Goal: Share content

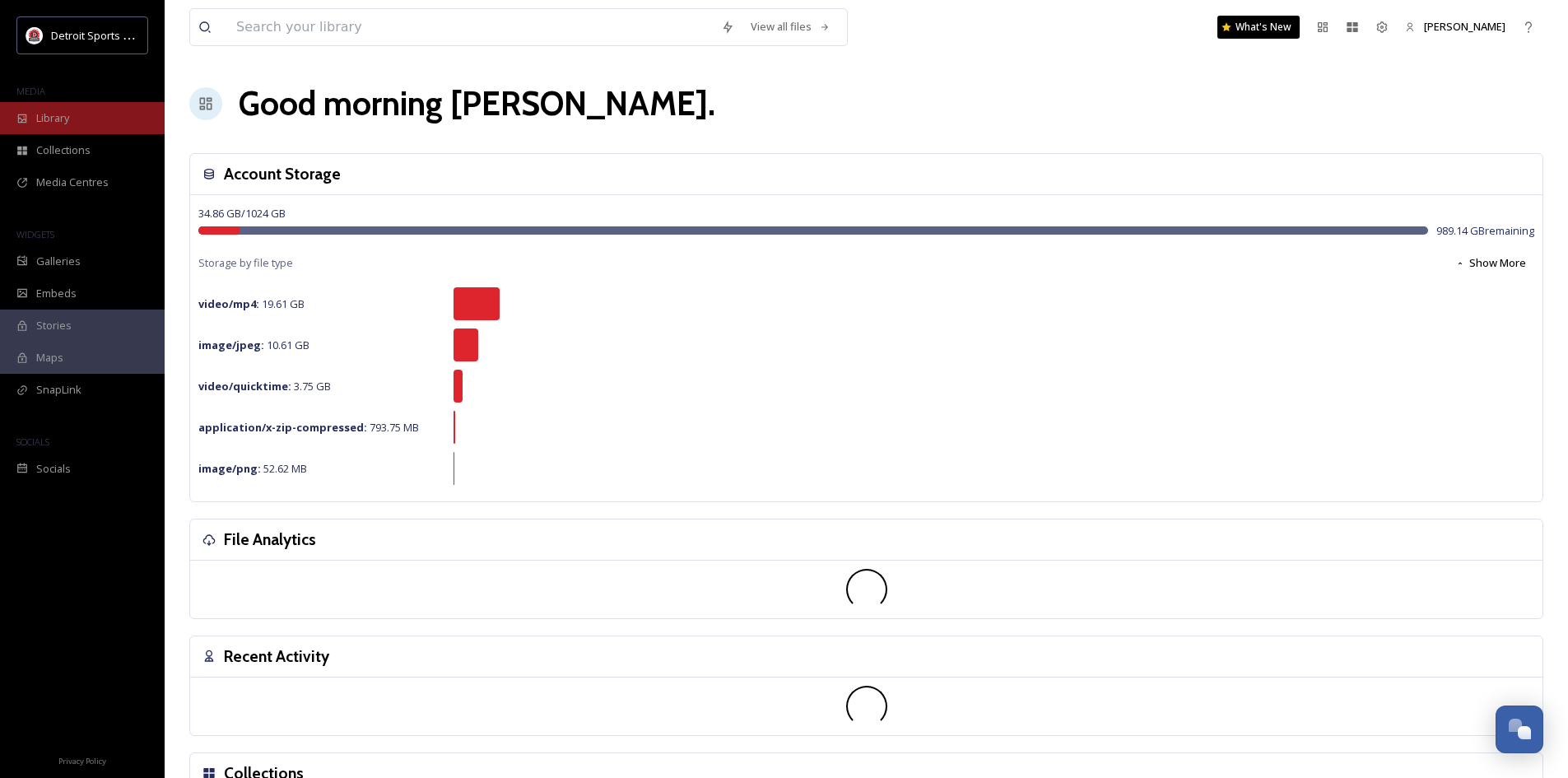
click at [42, 109] on div "Library" at bounding box center [82, 118] width 165 height 32
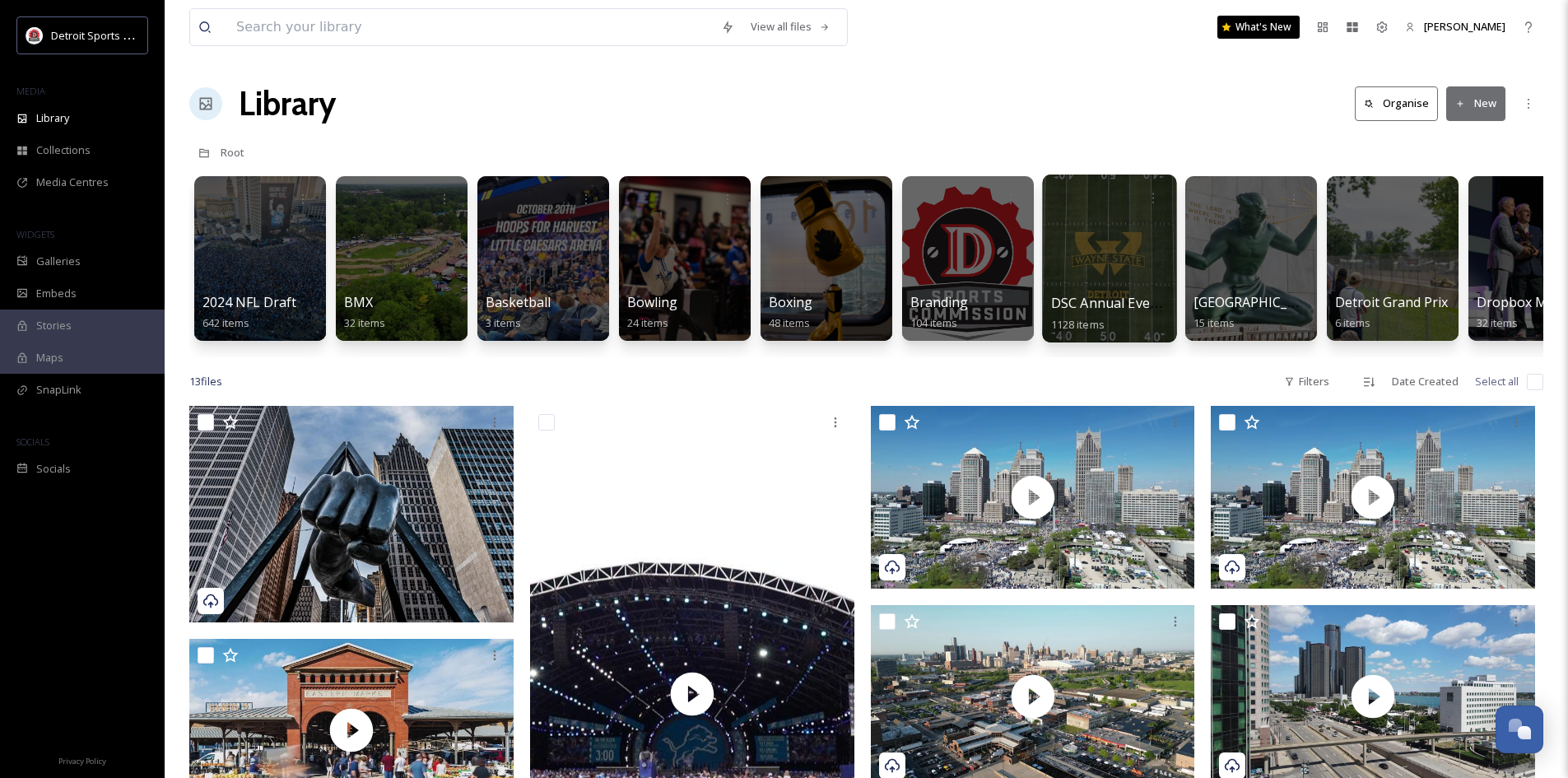
click at [1124, 293] on div "DSC Annual Events 1128 items" at bounding box center [1110, 313] width 118 height 41
click at [1107, 256] on div at bounding box center [1109, 258] width 135 height 167
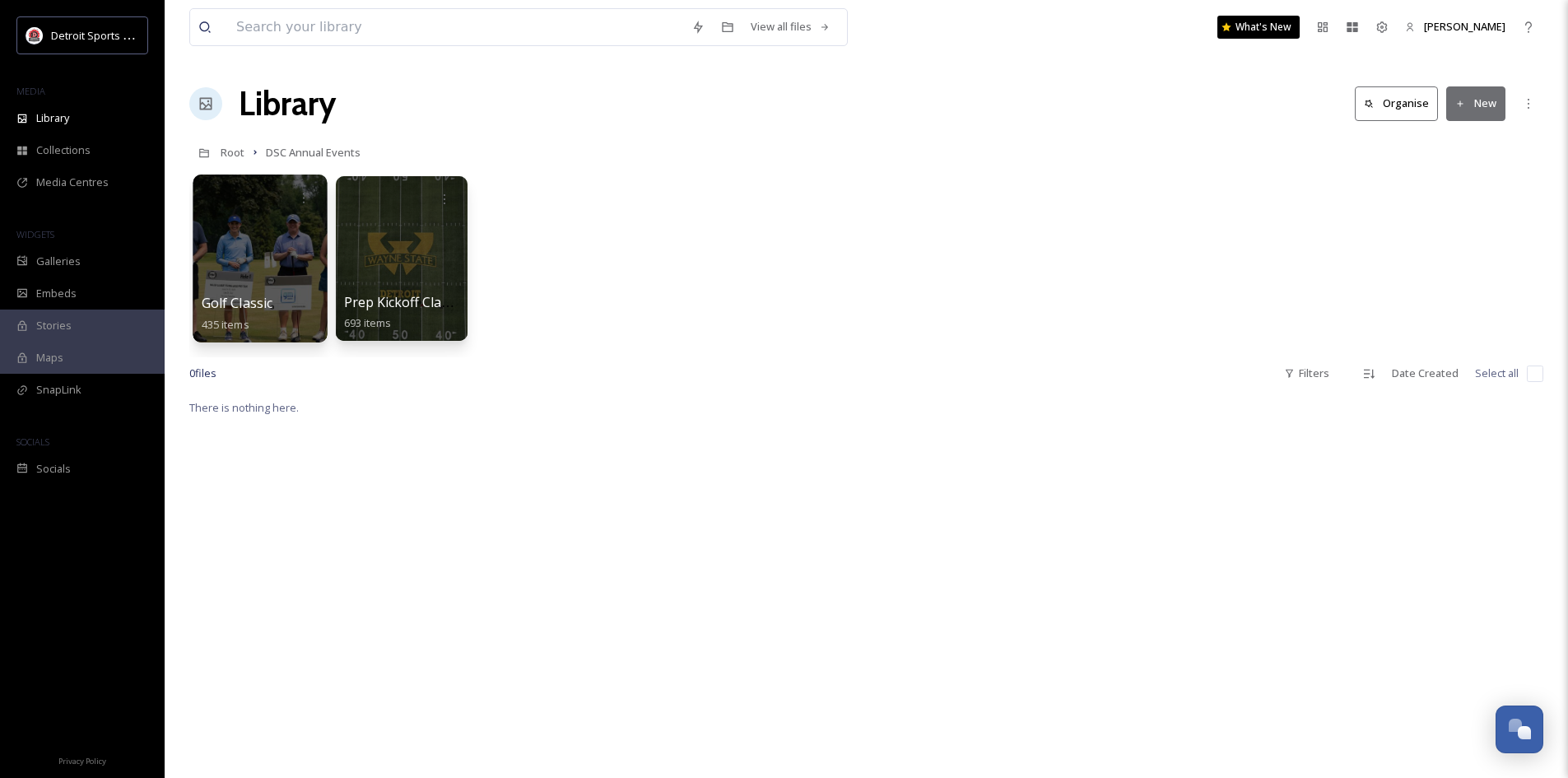
click at [289, 279] on div at bounding box center [260, 258] width 135 height 167
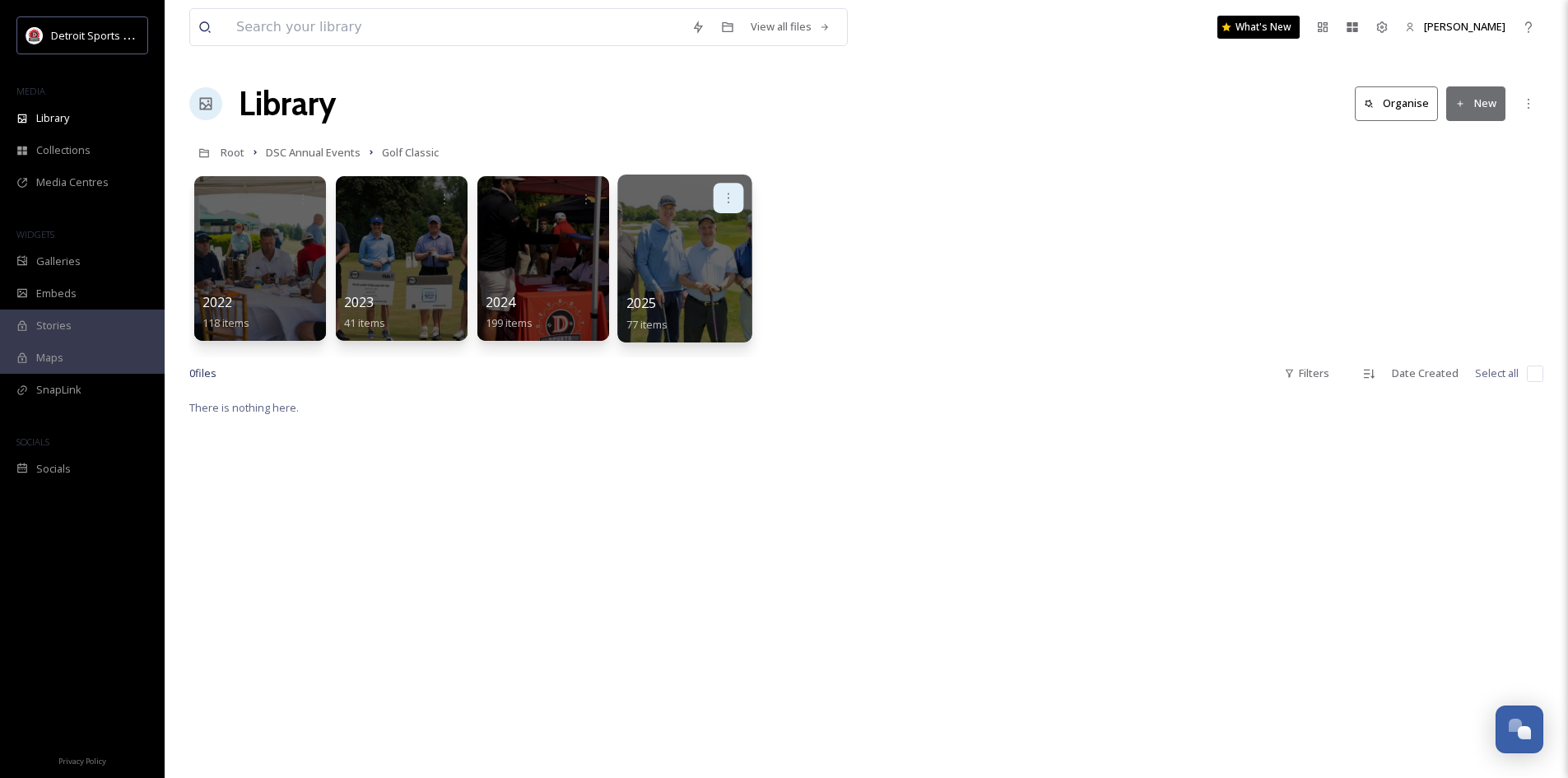
click at [731, 201] on icon at bounding box center [728, 198] width 13 height 13
click at [716, 231] on span "Edit / Share" at bounding box center [688, 234] width 57 height 16
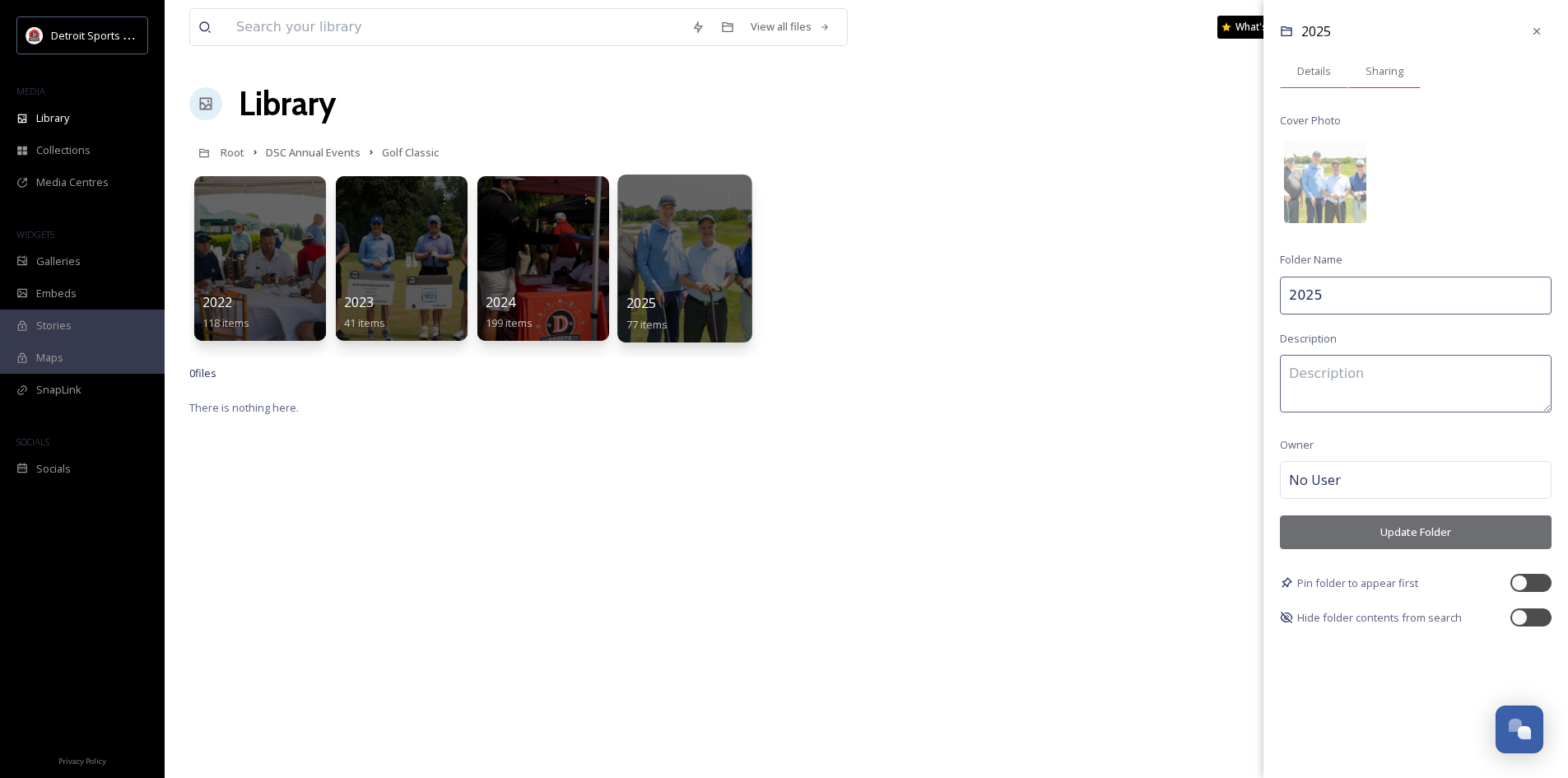
click at [1376, 71] on span "Sharing" at bounding box center [1384, 71] width 38 height 16
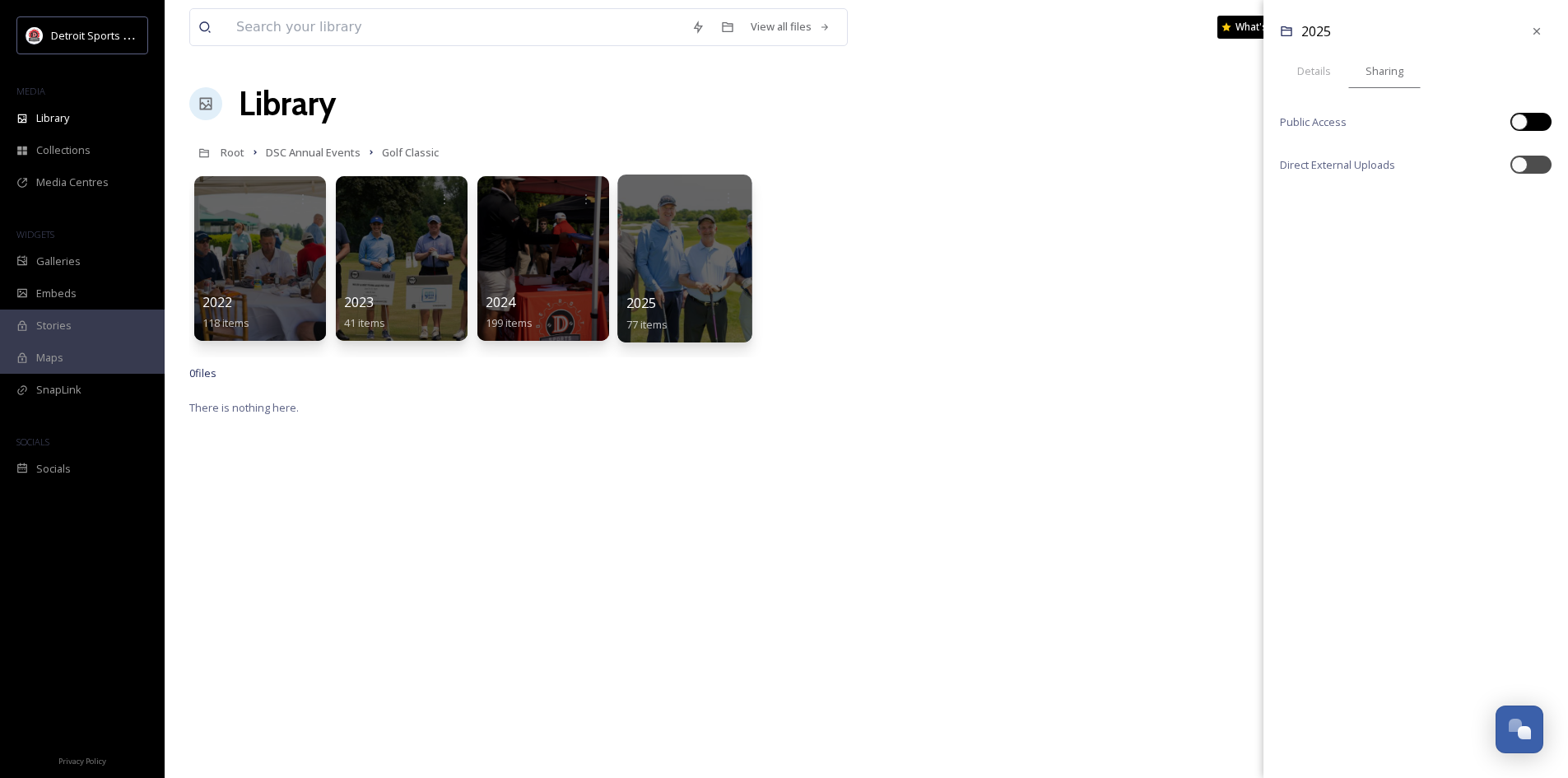
click at [1540, 121] on div at bounding box center [1539, 121] width 8 height 8
checkbox input "true"
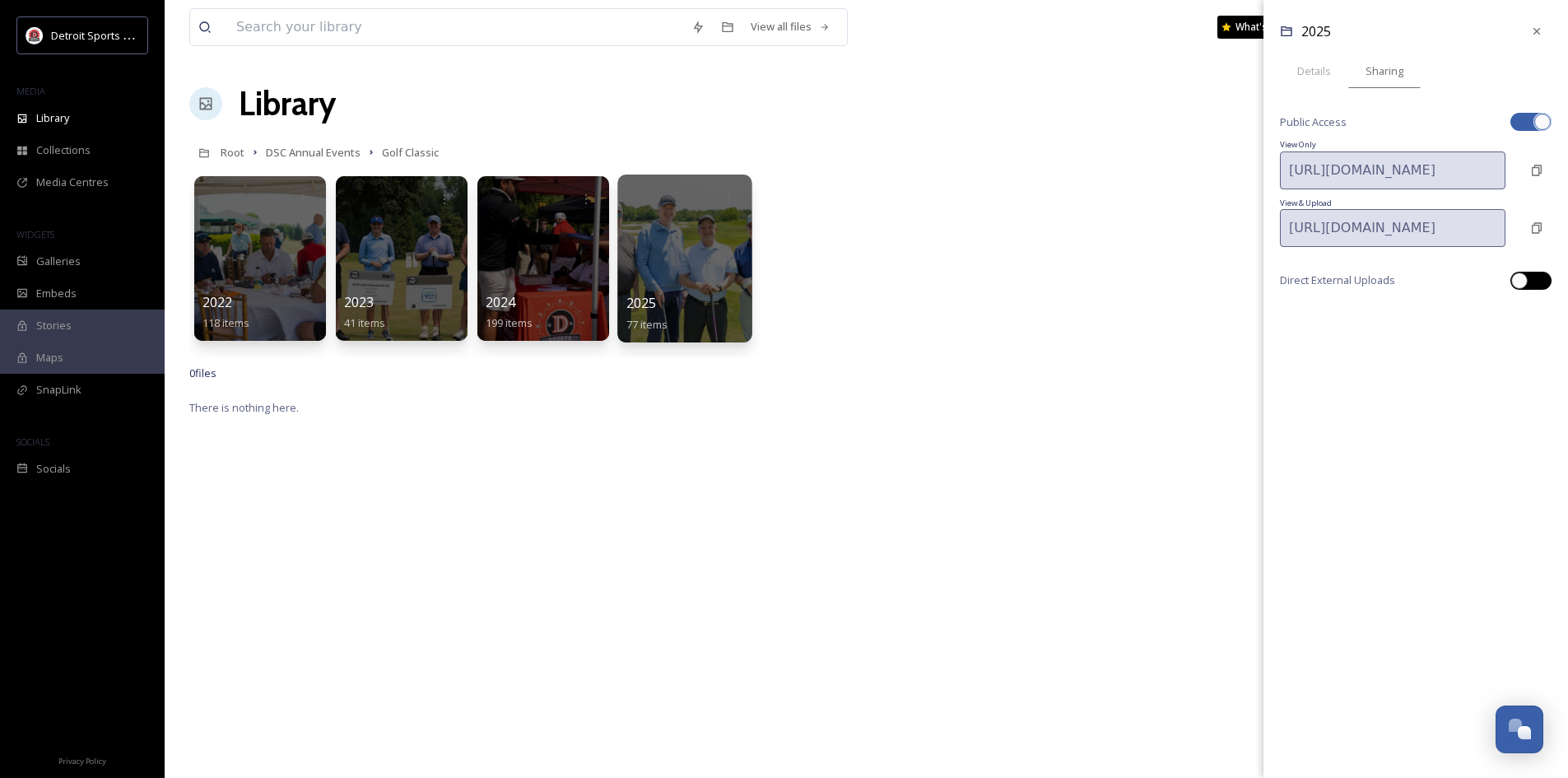
click at [1538, 280] on div at bounding box center [1539, 280] width 8 height 8
checkbox input "true"
click at [1546, 224] on div "Copy Link" at bounding box center [1536, 228] width 29 height 29
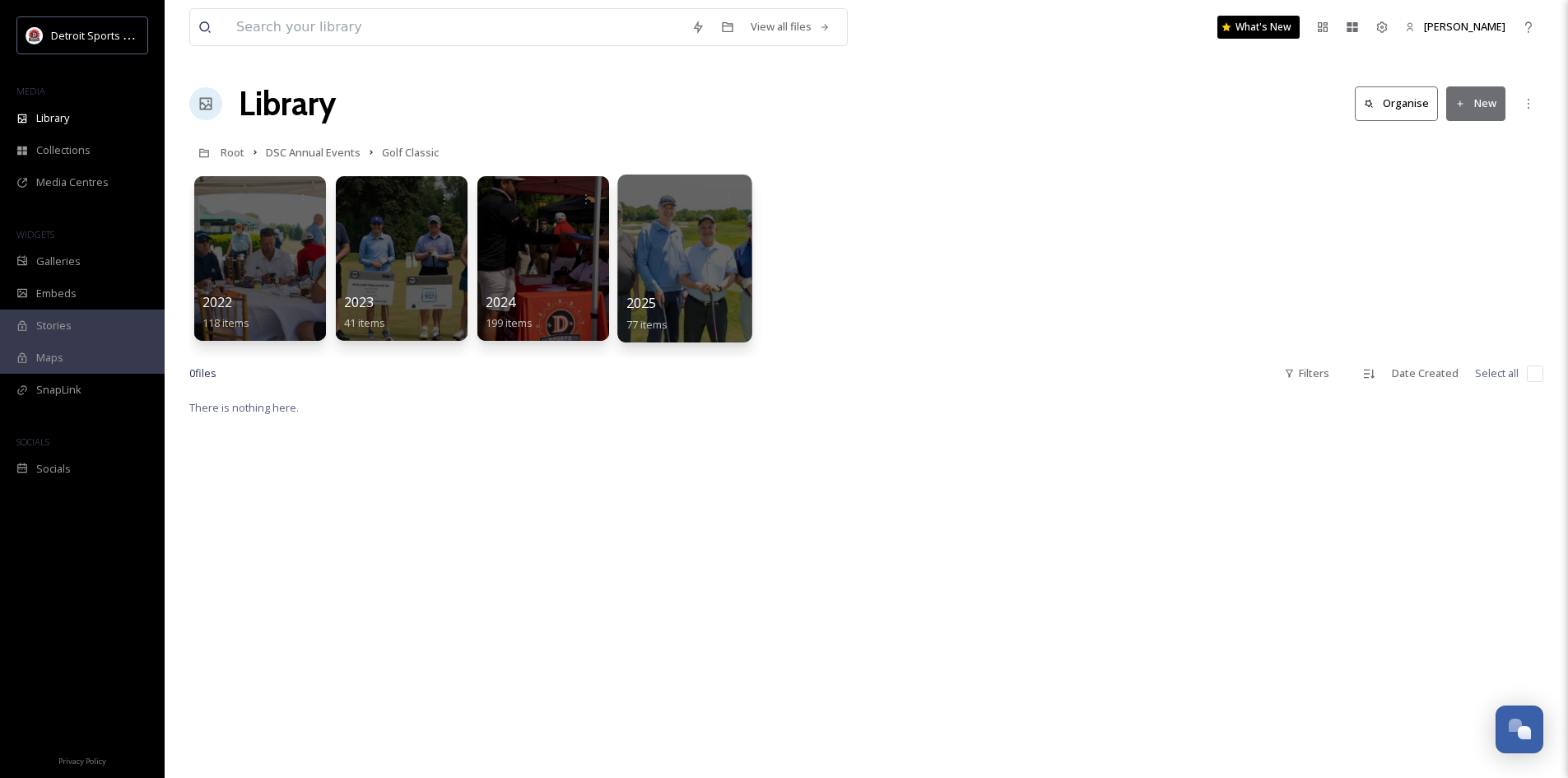
click at [696, 257] on div at bounding box center [684, 258] width 135 height 167
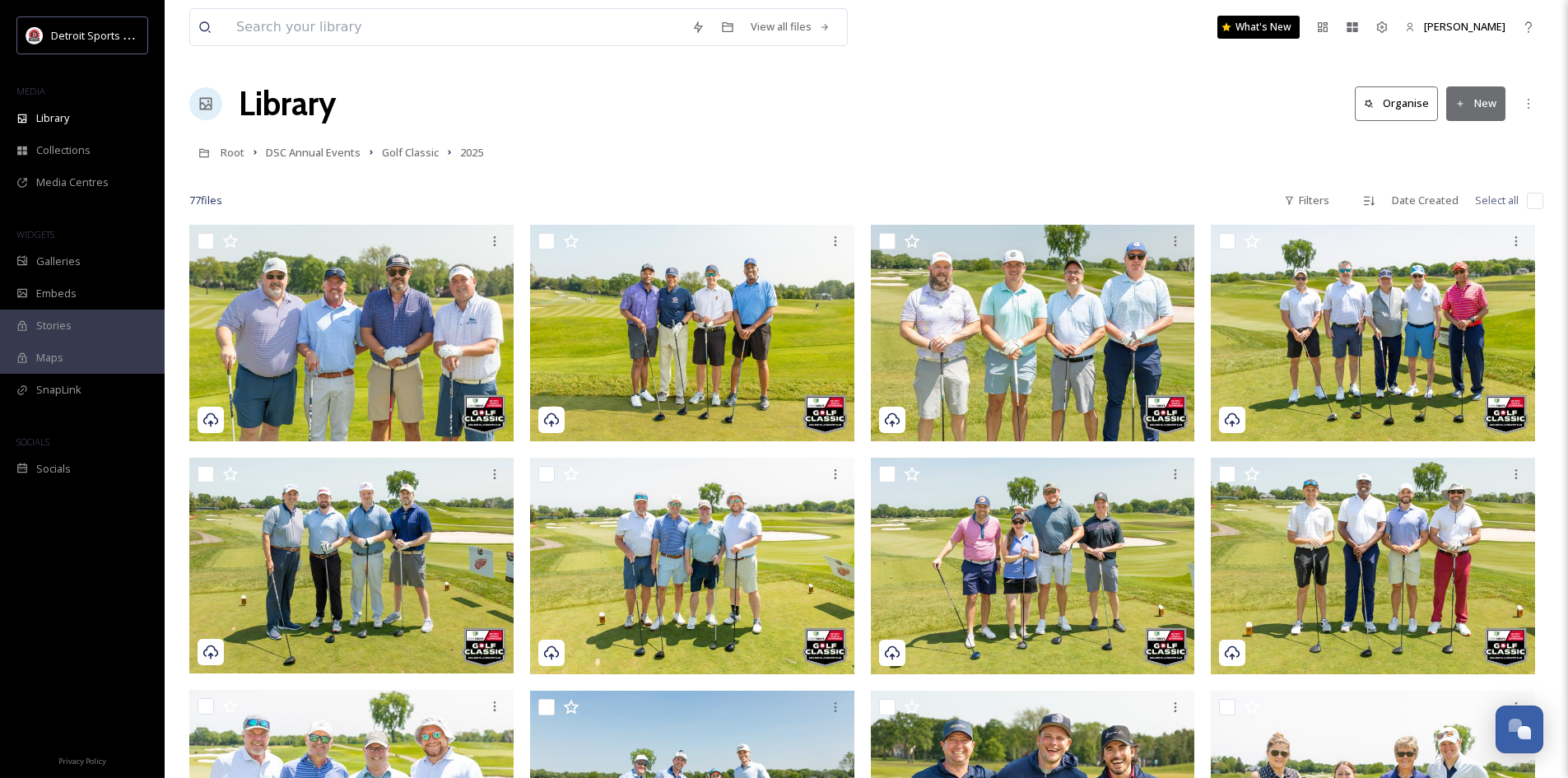
drag, startPoint x: 1475, startPoint y: 111, endPoint x: 1176, endPoint y: 88, distance: 299.9
click at [1155, 93] on div "Library Organise New" at bounding box center [866, 103] width 1354 height 49
drag, startPoint x: 1527, startPoint y: 113, endPoint x: 1544, endPoint y: 110, distance: 17.3
click at [1530, 113] on div "More Options" at bounding box center [1528, 103] width 29 height 29
click at [1204, 121] on div "Library Organise New View All Rights Approved Edit Folder View Recent View My S…" at bounding box center [866, 103] width 1354 height 49
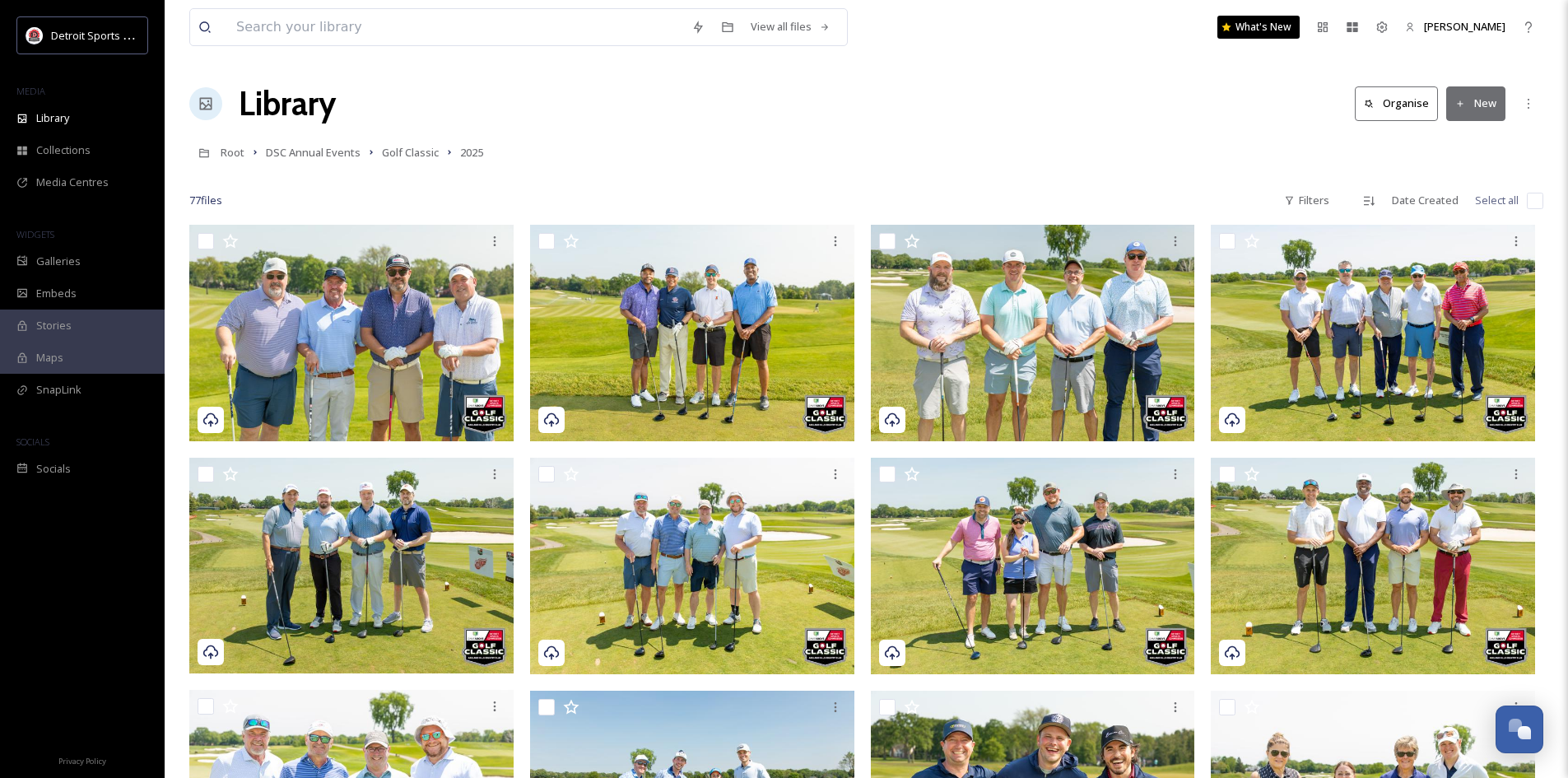
click at [1487, 107] on button "New" at bounding box center [1476, 103] width 59 height 34
click at [1455, 148] on span "File Upload" at bounding box center [1469, 142] width 55 height 16
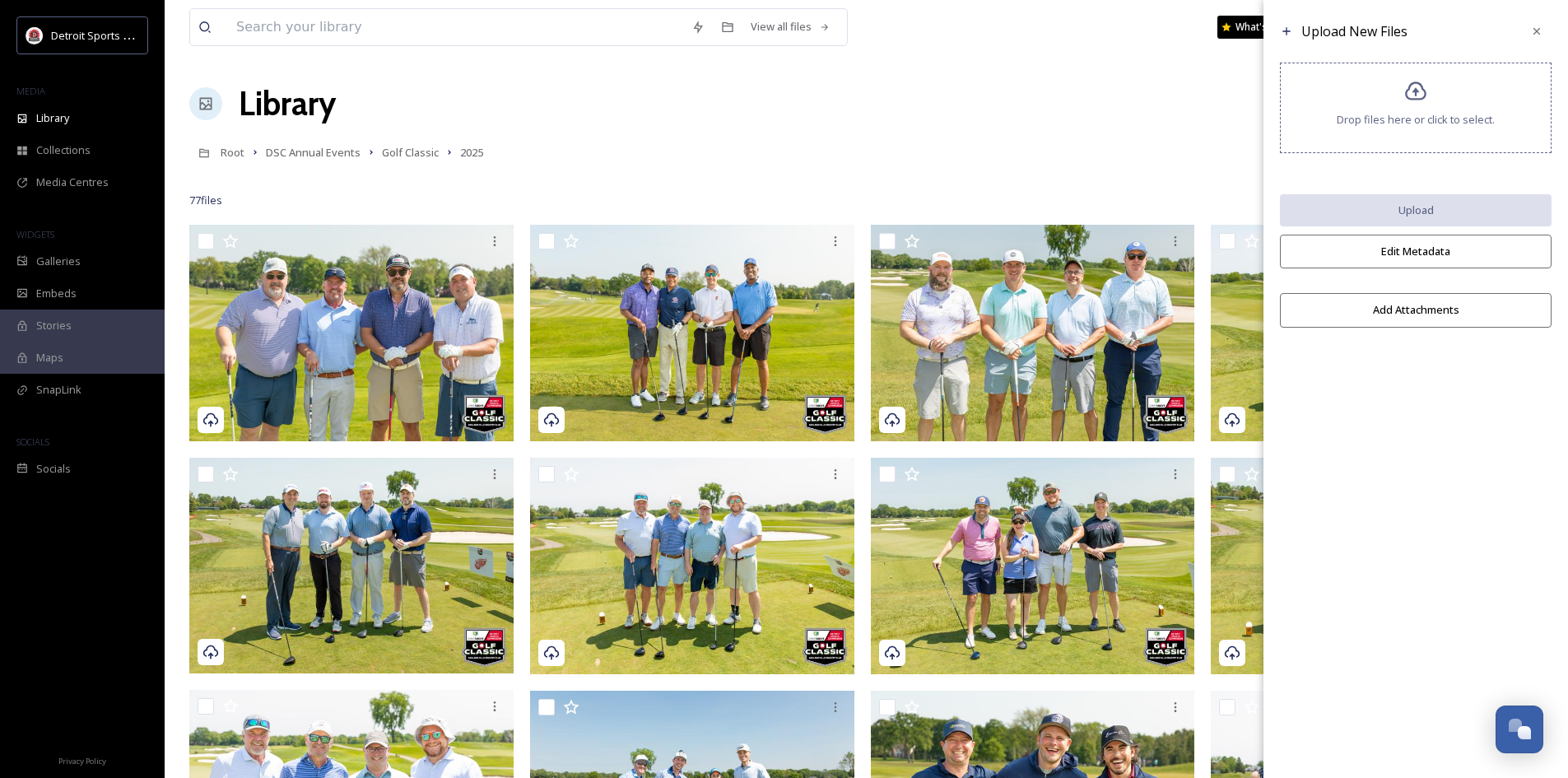
click at [1395, 117] on span "Drop files here or click to select." at bounding box center [1416, 119] width 158 height 16
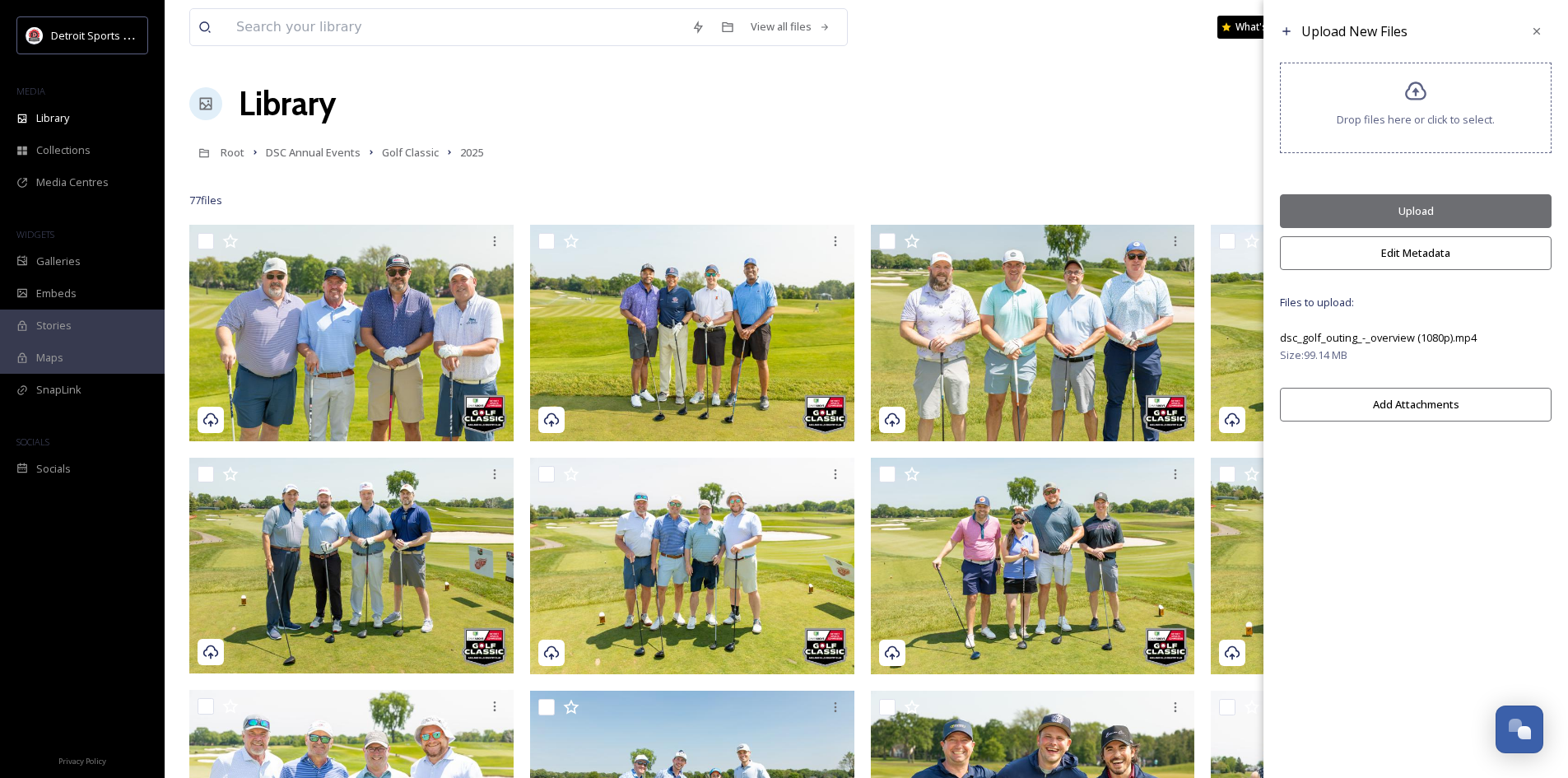
click at [1425, 211] on button "Upload" at bounding box center [1416, 211] width 272 height 34
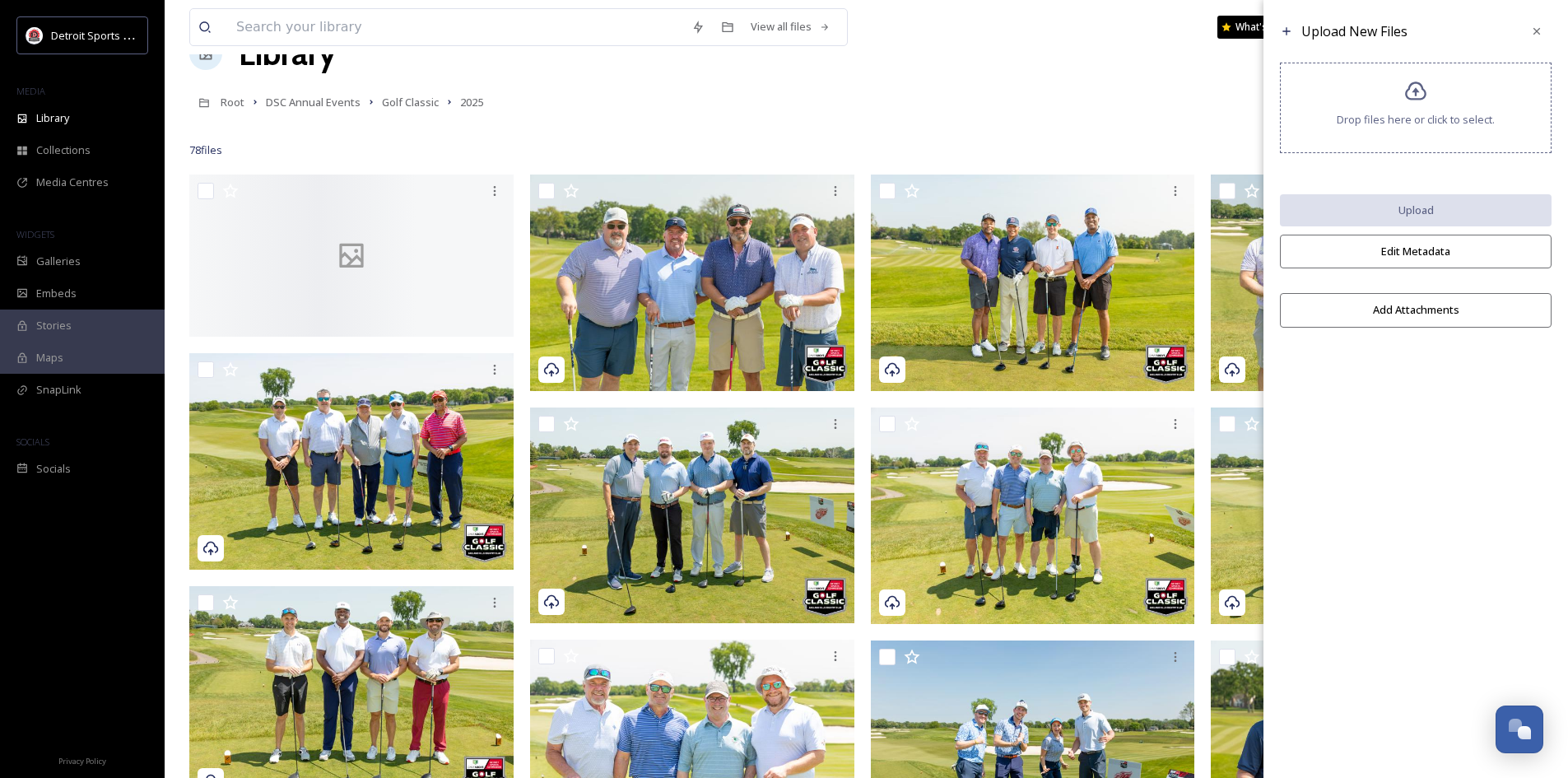
scroll to position [82, 0]
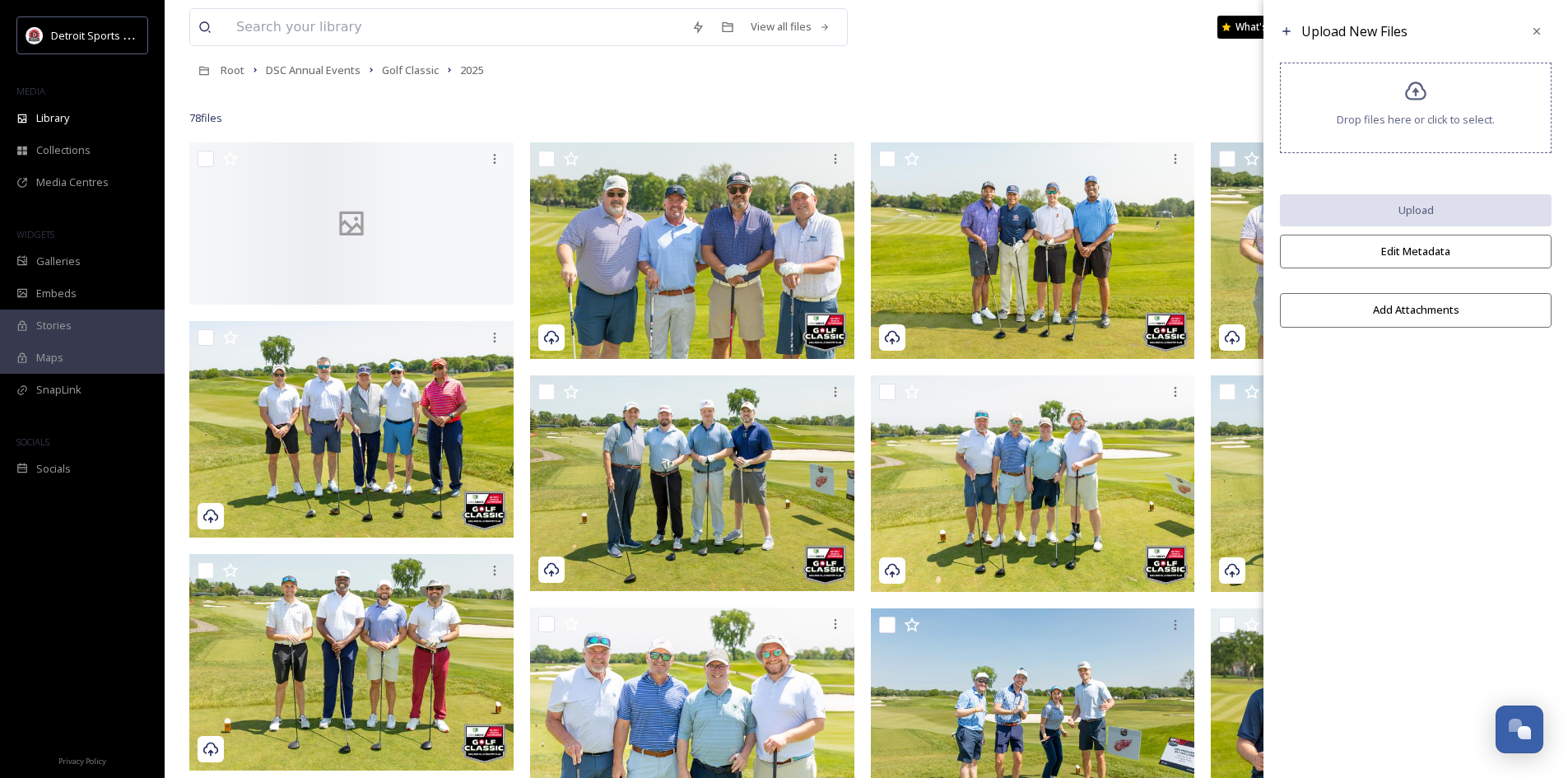
click at [1530, 39] on div at bounding box center [1536, 30] width 29 height 29
